Goal: Obtain resource: Download file/media

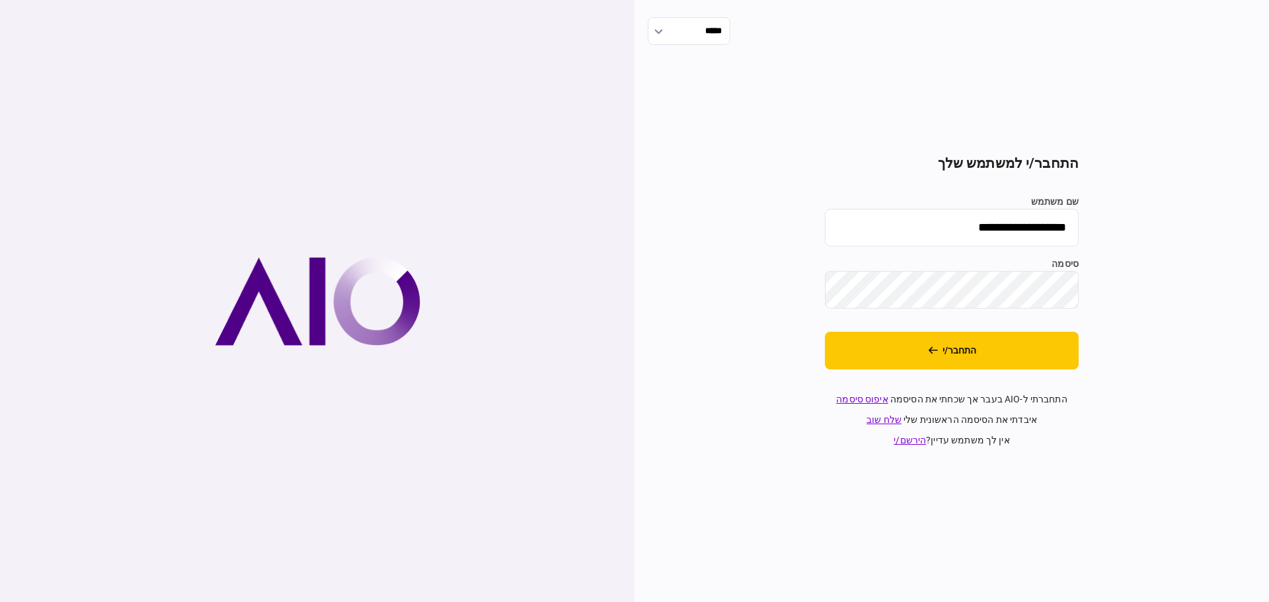
drag, startPoint x: 929, startPoint y: 243, endPoint x: 930, endPoint y: 235, distance: 8.0
click at [930, 237] on input "**********" at bounding box center [952, 228] width 254 height 38
type input "*******"
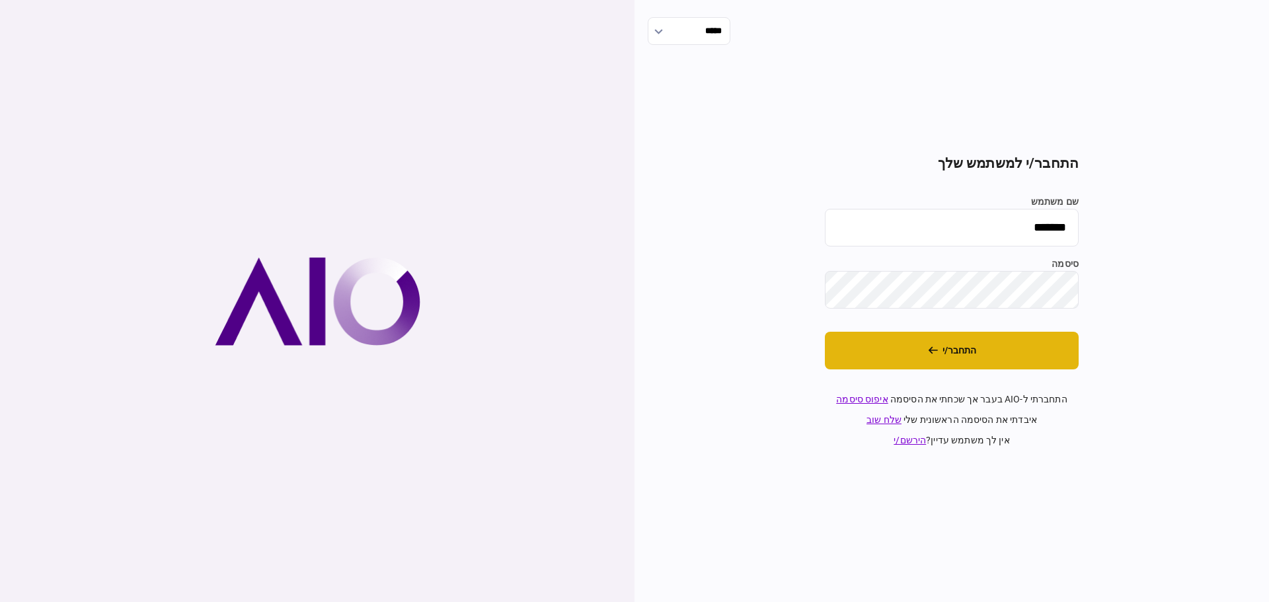
click at [916, 348] on button "התחבר/י" at bounding box center [952, 351] width 254 height 38
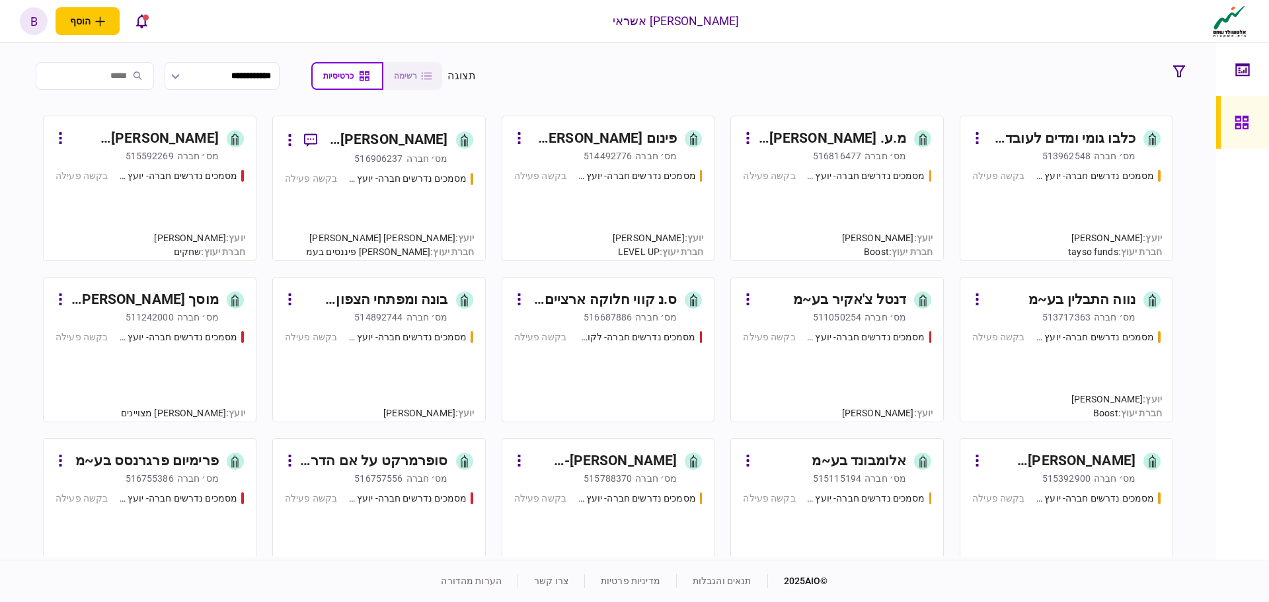
click at [848, 198] on div "מסמכים נדרשים חברה- יועץ - תהליך חברה בקשה פעילה" at bounding box center [837, 209] width 188 height 80
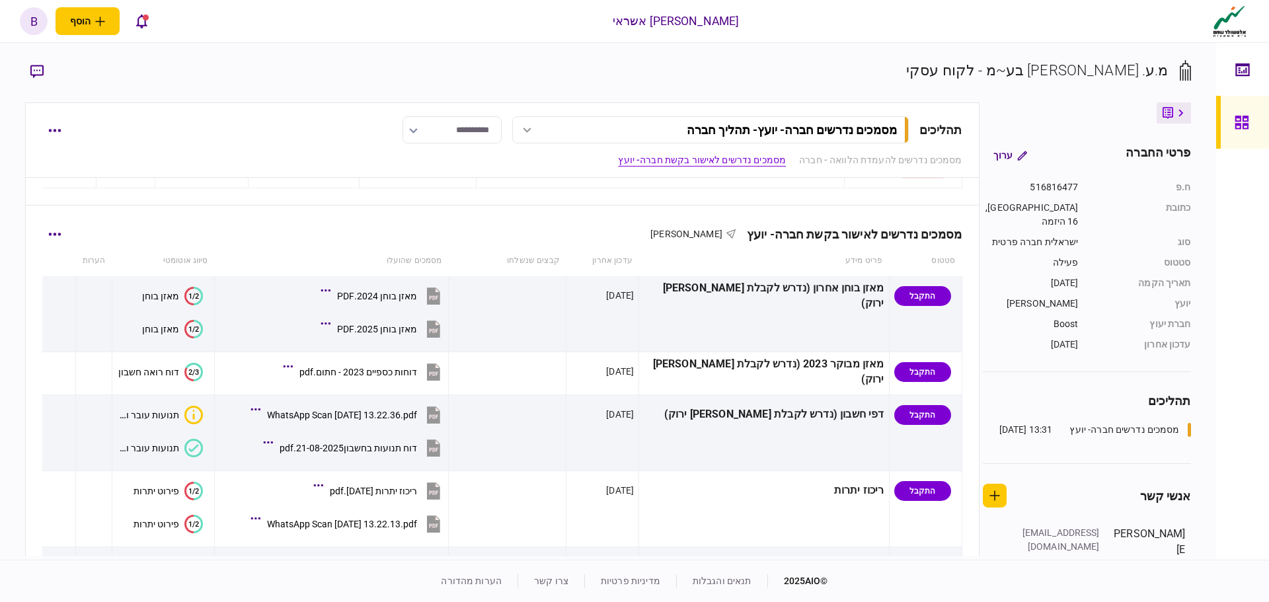
scroll to position [264, 0]
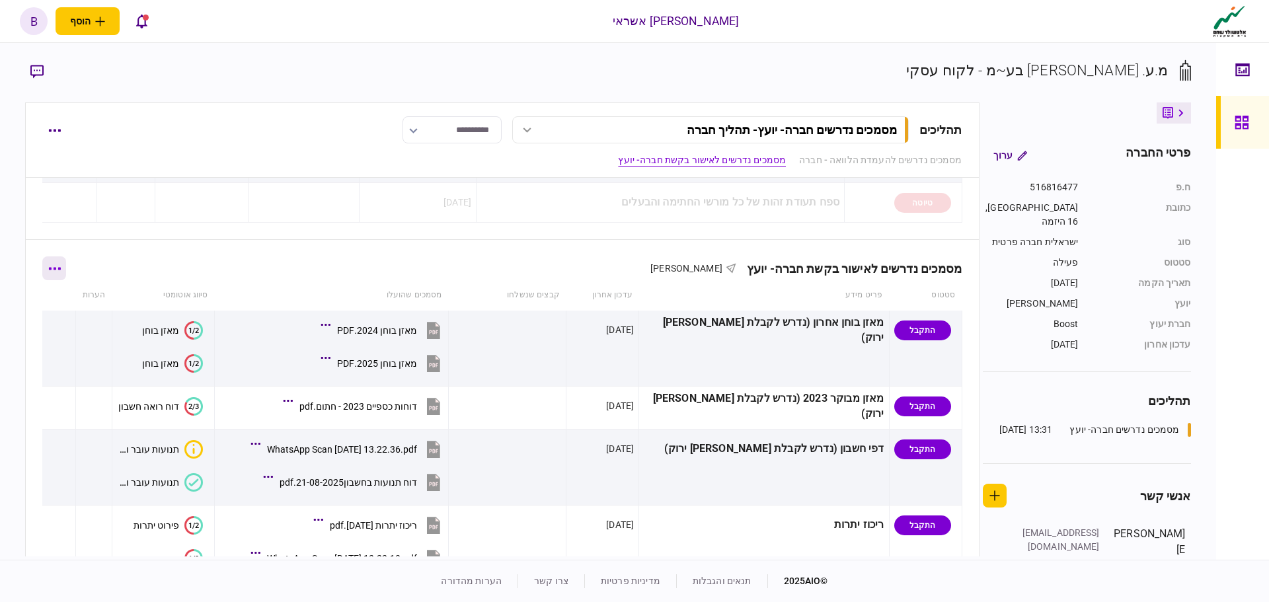
click at [60, 270] on icon "button" at bounding box center [54, 268] width 13 height 3
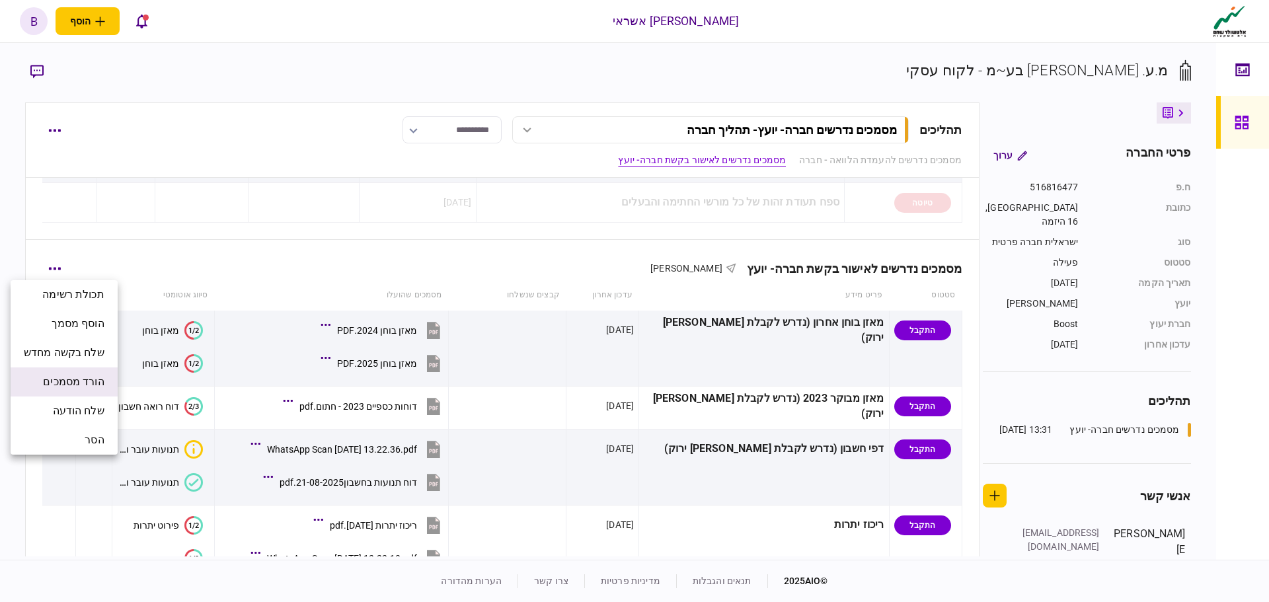
click at [90, 381] on span "הורד מסמכים" at bounding box center [73, 382] width 61 height 16
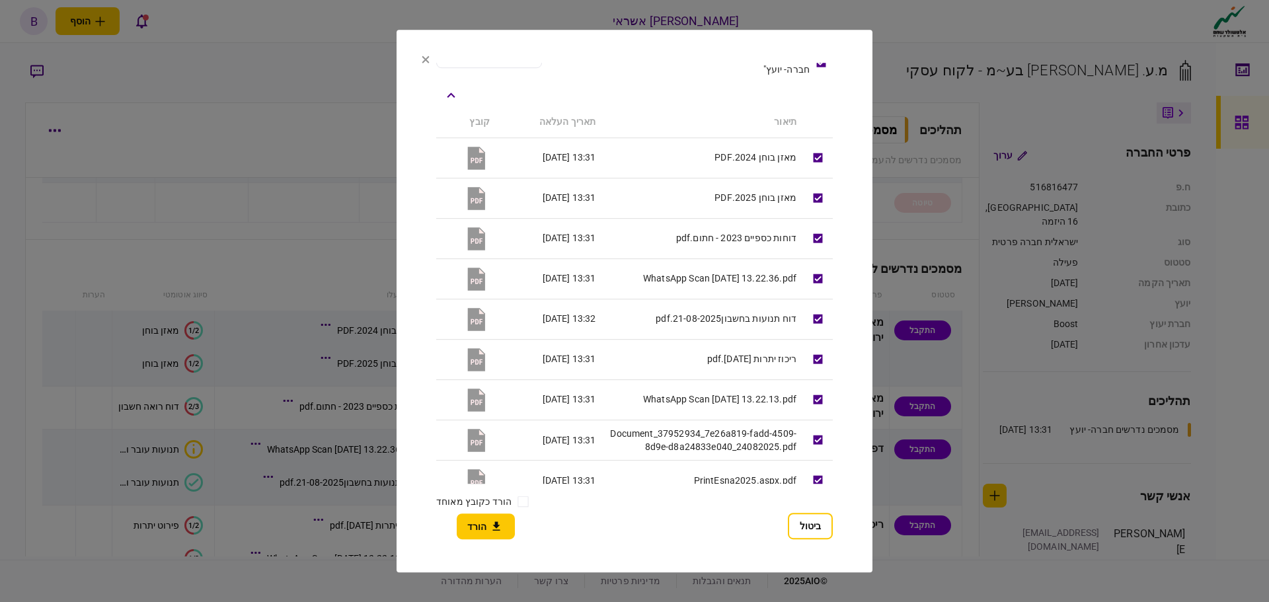
scroll to position [100, 0]
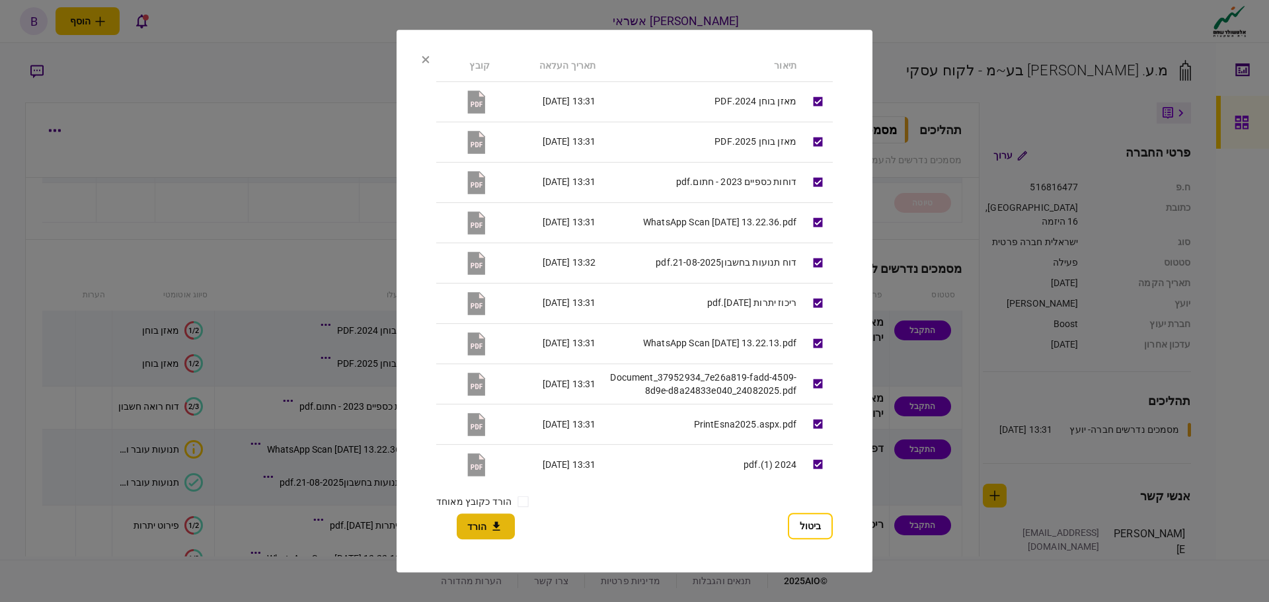
click at [507, 525] on button "הורד" at bounding box center [486, 527] width 58 height 26
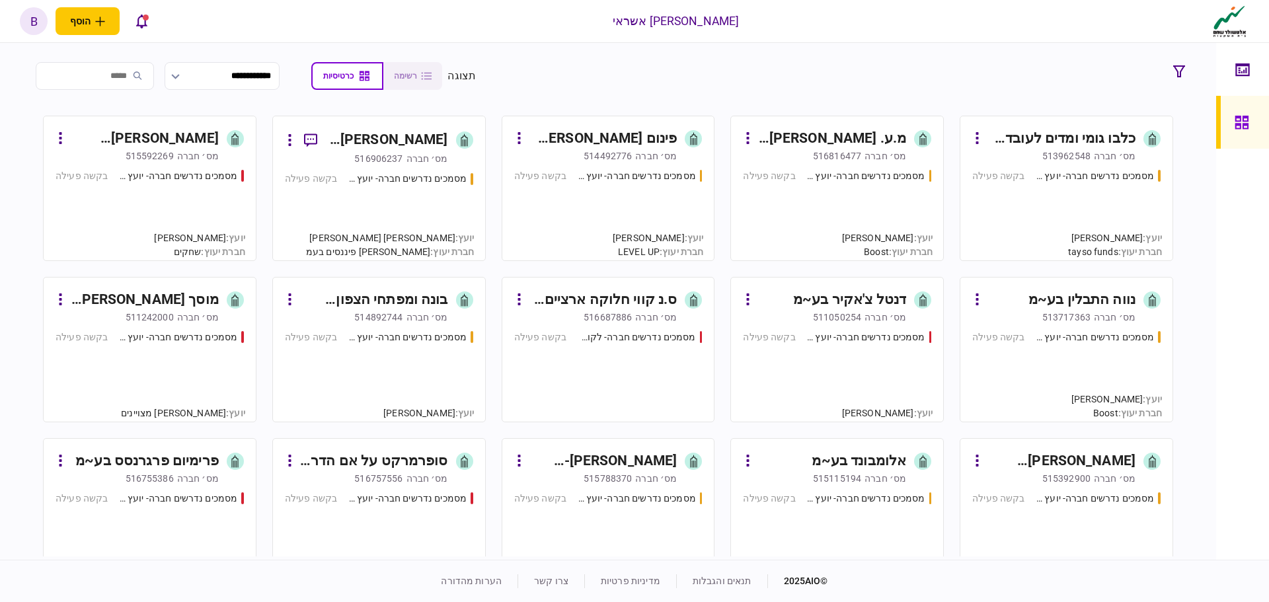
click at [128, 74] on input "search" at bounding box center [95, 76] width 118 height 28
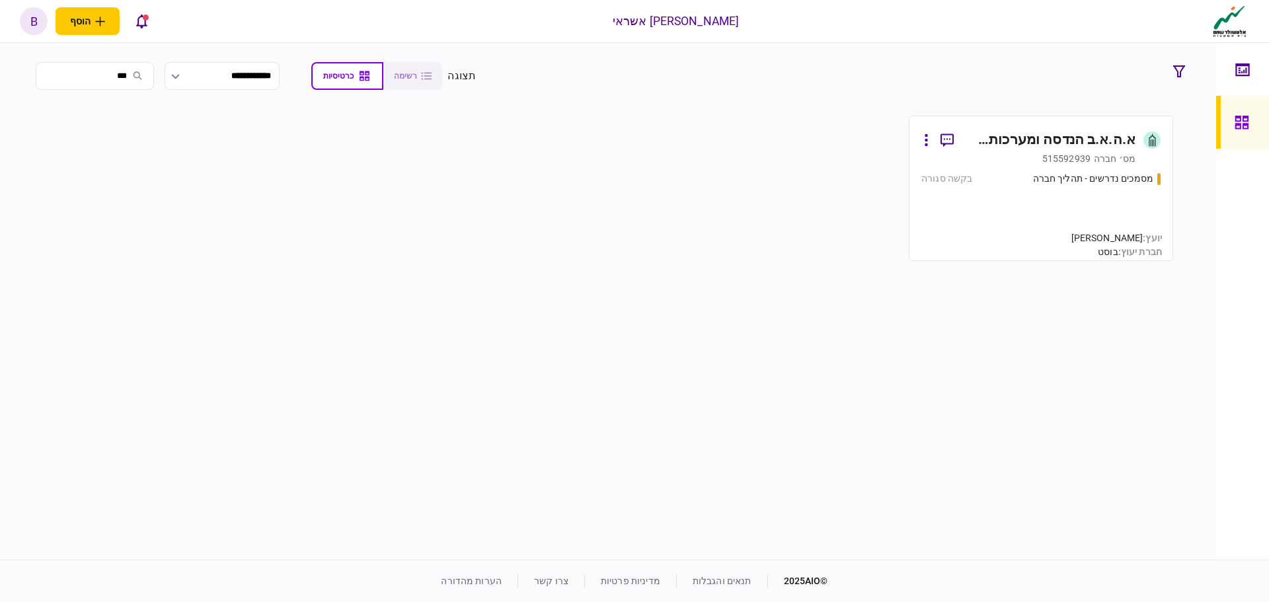
type input "***"
click at [1010, 199] on div "מסמכים נדרשים - תהליך חברה בקשה סגורה" at bounding box center [1041, 210] width 239 height 77
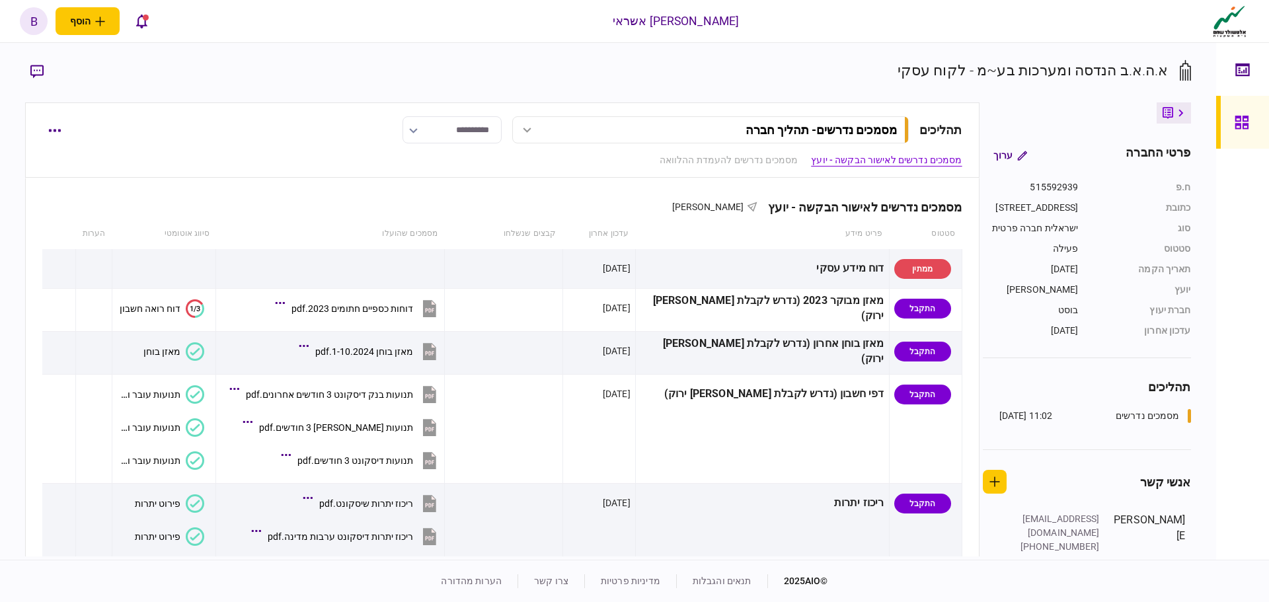
click at [44, 71] on icon "button" at bounding box center [36, 71] width 13 height 13
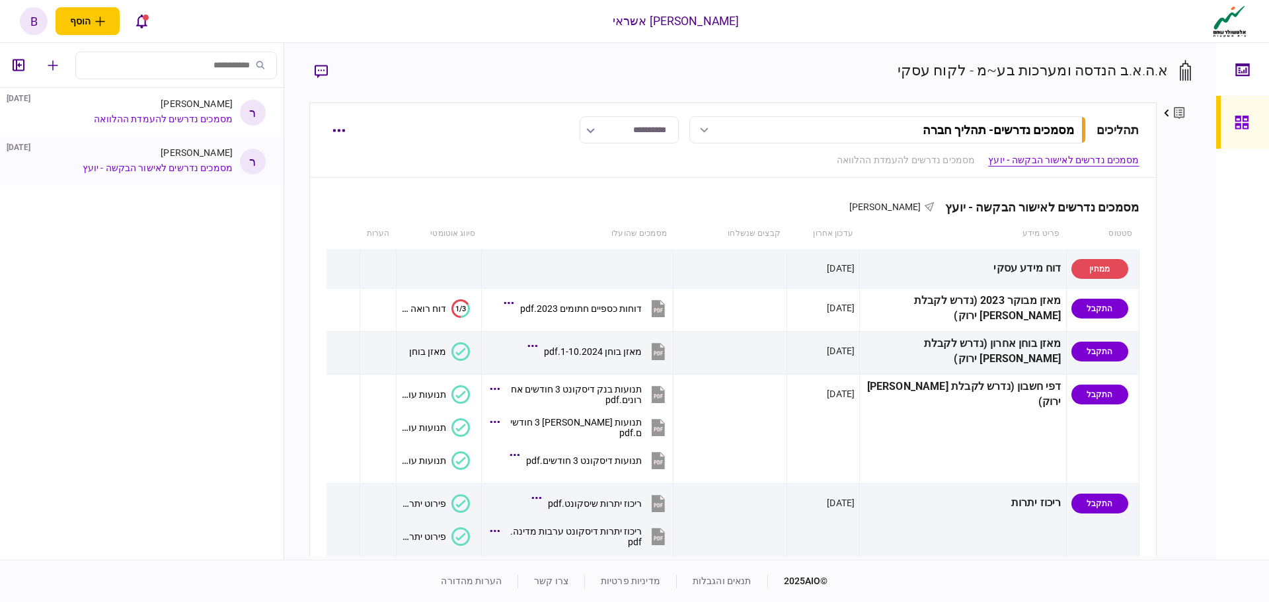
click at [179, 147] on li "ר [PERSON_NAME] [DATE] מסמכים נדרשים לאישור הבקשה - יועץ" at bounding box center [142, 161] width 284 height 49
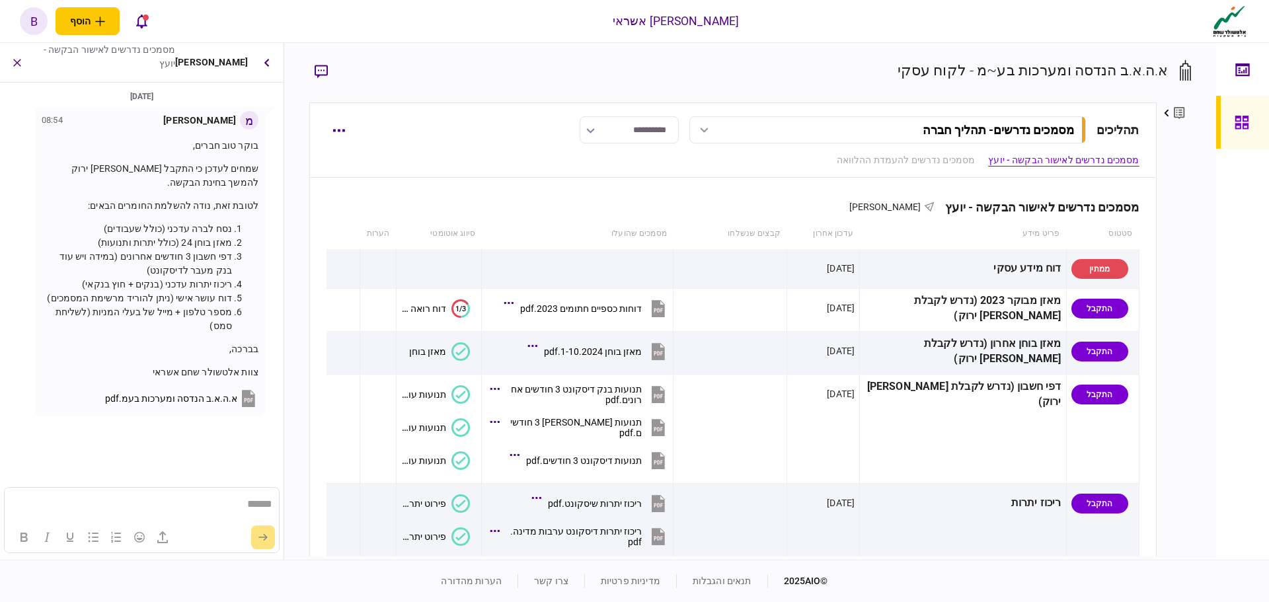
click at [198, 404] on span "א.ה.א.ב הנדסה ומערכות בעמ.pdf" at bounding box center [171, 398] width 132 height 11
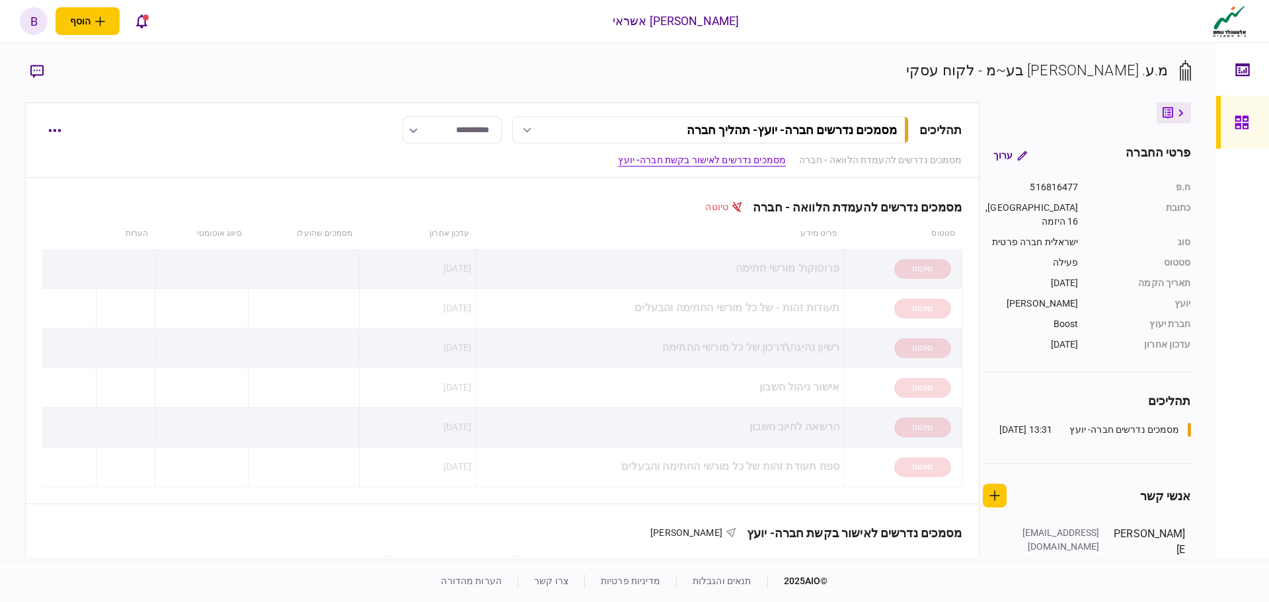
scroll to position [264, 0]
